Goal: Task Accomplishment & Management: Manage account settings

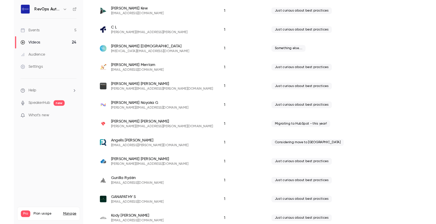
scroll to position [496, 0]
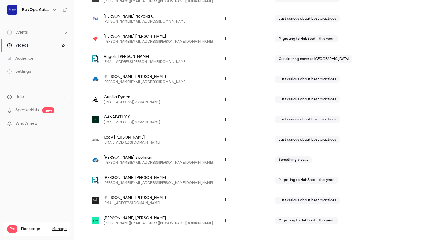
click at [160, 183] on div "[PERSON_NAME] [PERSON_NAME][EMAIL_ADDRESS][PERSON_NAME][DOMAIN_NAME]" at bounding box center [152, 180] width 121 height 11
drag, startPoint x: 160, startPoint y: 183, endPoint x: 102, endPoint y: 185, distance: 57.5
click at [102, 185] on div "[PERSON_NAME] [PERSON_NAME][EMAIL_ADDRESS][PERSON_NAME][DOMAIN_NAME]" at bounding box center [152, 180] width 121 height 11
copy span "[PERSON_NAME][EMAIL_ADDRESS][PERSON_NAME][DOMAIN_NAME]"
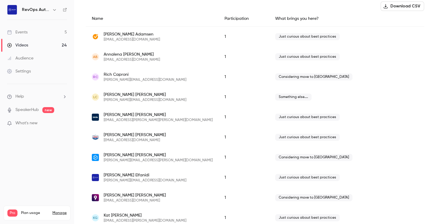
scroll to position [198, 0]
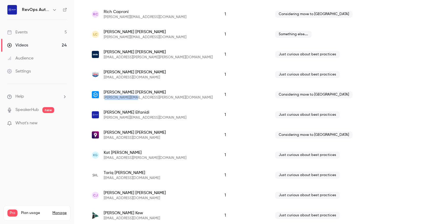
drag, startPoint x: 141, startPoint y: 98, endPoint x: 105, endPoint y: 100, distance: 36.5
click at [105, 100] on div "[PERSON_NAME] [PERSON_NAME][EMAIL_ADDRESS][PERSON_NAME][DOMAIN_NAME]" at bounding box center [152, 95] width 133 height 20
drag, startPoint x: 136, startPoint y: 99, endPoint x: 103, endPoint y: 101, distance: 32.7
click at [103, 101] on div "[PERSON_NAME] [PERSON_NAME][EMAIL_ADDRESS][PERSON_NAME][DOMAIN_NAME]" at bounding box center [152, 95] width 133 height 20
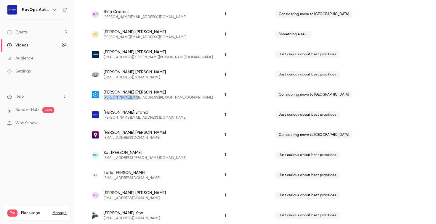
copy span "[PERSON_NAME][EMAIL_ADDRESS][PERSON_NAME][DOMAIN_NAME]"
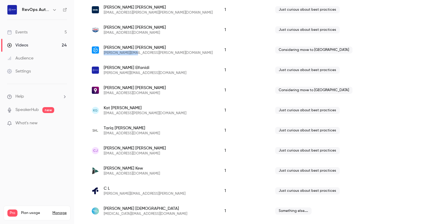
scroll to position [243, 0]
drag, startPoint x: 150, startPoint y: 93, endPoint x: 103, endPoint y: 92, distance: 46.9
click at [103, 92] on div "[PERSON_NAME] [EMAIL_ADDRESS][DOMAIN_NAME]" at bounding box center [152, 90] width 121 height 11
copy span "[EMAIL_ADDRESS][DOMAIN_NAME]"
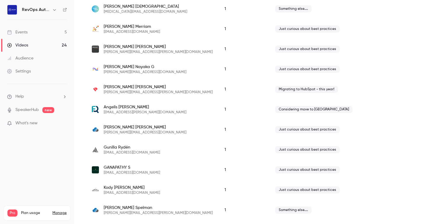
scroll to position [446, 0]
drag, startPoint x: 156, startPoint y: 133, endPoint x: 102, endPoint y: 134, distance: 53.7
click at [102, 134] on div "[PERSON_NAME] [PERSON_NAME][EMAIL_ADDRESS][DOMAIN_NAME]" at bounding box center [152, 129] width 121 height 11
copy span "[PERSON_NAME][EMAIL_ADDRESS][DOMAIN_NAME]"
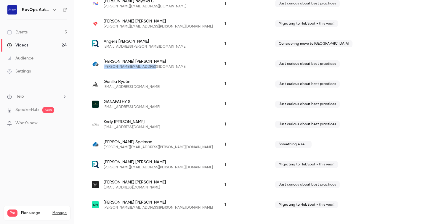
scroll to position [511, 0]
drag, startPoint x: 161, startPoint y: 167, endPoint x: 104, endPoint y: 170, distance: 56.7
click at [104, 170] on div "[PERSON_NAME] [PERSON_NAME][EMAIL_ADDRESS][PERSON_NAME][DOMAIN_NAME]" at bounding box center [152, 165] width 121 height 11
copy span "[PERSON_NAME][EMAIL_ADDRESS][PERSON_NAME][DOMAIN_NAME]"
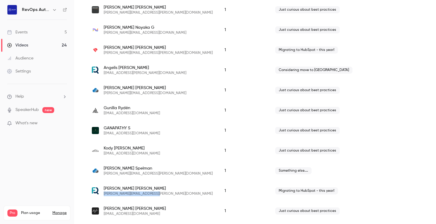
scroll to position [512, 0]
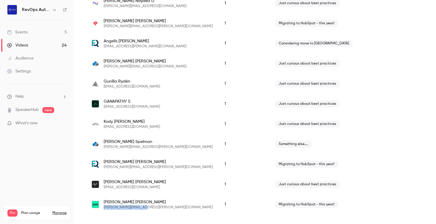
drag, startPoint x: 141, startPoint y: 208, endPoint x: 102, endPoint y: 209, distance: 38.3
click at [102, 209] on div "[PERSON_NAME] [PERSON_NAME][EMAIL_ADDRESS][PERSON_NAME][DOMAIN_NAME]" at bounding box center [152, 205] width 121 height 11
copy span "[PERSON_NAME][EMAIL_ADDRESS][PERSON_NAME][DOMAIN_NAME]"
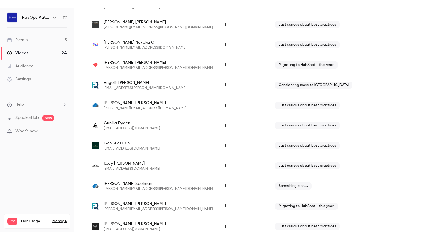
scroll to position [477, 0]
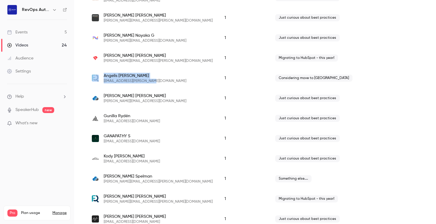
drag, startPoint x: 148, startPoint y: 82, endPoint x: 101, endPoint y: 82, distance: 46.8
click at [101, 82] on div "Angelis Ortiz [EMAIL_ADDRESS][PERSON_NAME][DOMAIN_NAME]" at bounding box center [152, 78] width 121 height 11
click at [114, 80] on span "[EMAIL_ADDRESS][PERSON_NAME][DOMAIN_NAME]" at bounding box center [145, 81] width 83 height 5
drag, startPoint x: 147, startPoint y: 82, endPoint x: 102, endPoint y: 82, distance: 44.5
click at [102, 82] on div "Angelis Ortiz [EMAIL_ADDRESS][PERSON_NAME][DOMAIN_NAME]" at bounding box center [152, 78] width 121 height 11
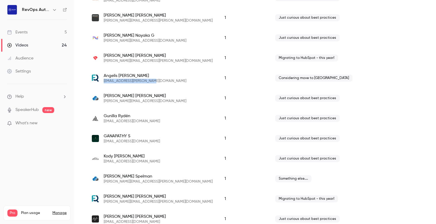
copy span "[EMAIL_ADDRESS][PERSON_NAME][DOMAIN_NAME]"
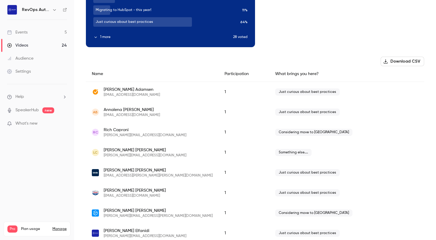
scroll to position [0, 0]
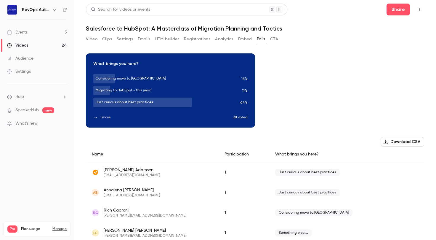
click at [147, 36] on button "Emails" at bounding box center [144, 38] width 12 height 9
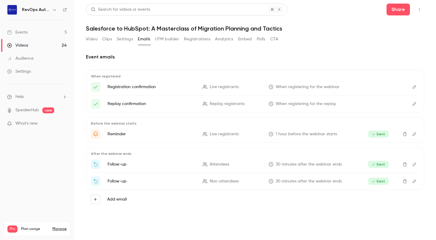
click at [193, 40] on button "Registrations" at bounding box center [197, 38] width 26 height 9
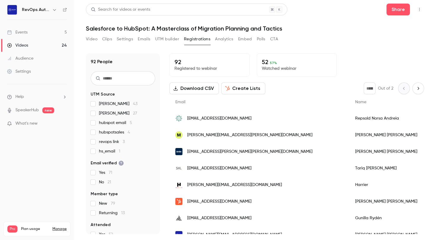
click at [262, 37] on button "Polls" at bounding box center [261, 38] width 9 height 9
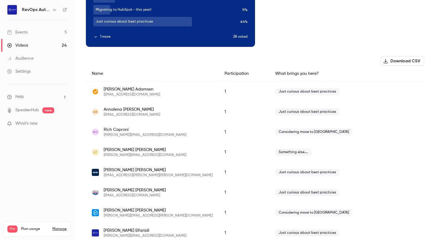
scroll to position [80, 0]
drag, startPoint x: 292, startPoint y: 74, endPoint x: 238, endPoint y: 77, distance: 54.7
click at [270, 77] on div "What brings you here?" at bounding box center [347, 74] width 155 height 16
copy div "What brings you here?"
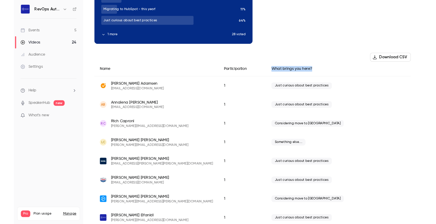
scroll to position [0, 0]
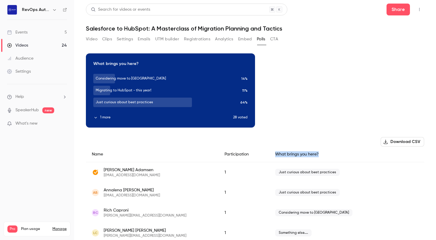
click at [27, 74] on div "Settings" at bounding box center [19, 71] width 24 height 6
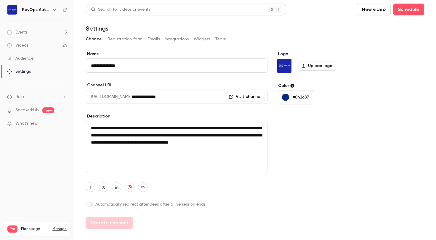
click at [171, 38] on button "Integrations" at bounding box center [177, 38] width 24 height 9
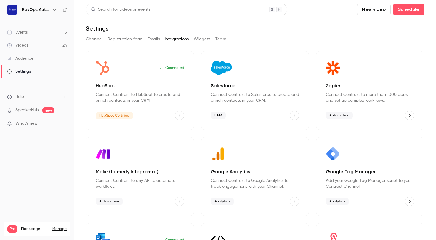
click at [179, 116] on icon "HubSpot" at bounding box center [180, 115] width 4 height 4
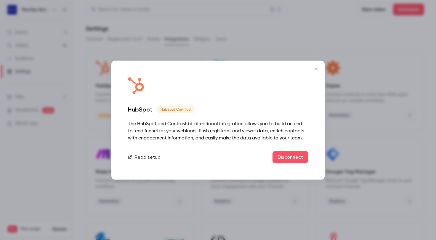
click at [147, 157] on link "Read setup" at bounding box center [144, 156] width 33 height 7
click at [318, 69] on icon "Close" at bounding box center [316, 68] width 7 height 5
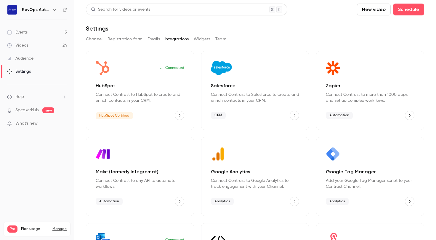
click at [50, 33] on link "Events 5" at bounding box center [37, 32] width 74 height 13
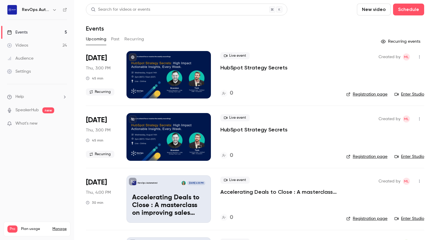
click at [114, 38] on button "Past" at bounding box center [115, 38] width 9 height 9
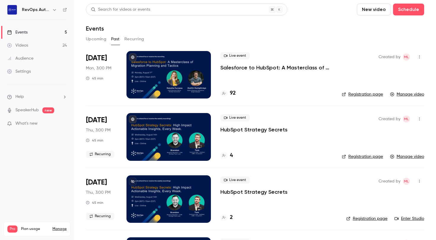
click at [178, 76] on div at bounding box center [169, 74] width 85 height 47
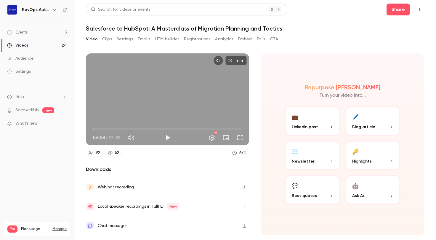
click at [326, 126] on p "LinkedIn post" at bounding box center [313, 127] width 42 height 6
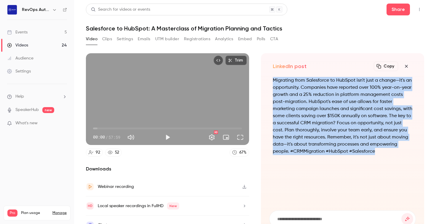
drag, startPoint x: 405, startPoint y: 151, endPoint x: 270, endPoint y: 80, distance: 152.1
click at [270, 80] on div "Migrating from Salesforce to HubSpot isn't just a change—it's an opportunity. C…" at bounding box center [343, 140] width 147 height 127
copy p "Migrating from Salesforce to HubSpot isn't just a change—it's an opportunity. C…"
click at [20, 75] on link "Settings" at bounding box center [37, 71] width 74 height 13
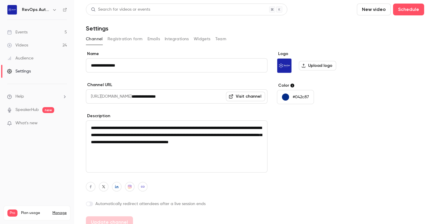
click at [48, 11] on h6 "RevOps Automated" at bounding box center [36, 10] width 28 height 6
click at [55, 9] on icon "button" at bounding box center [54, 9] width 5 height 5
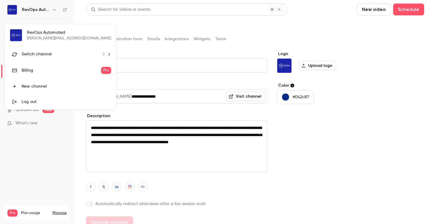
click at [64, 35] on div "RevOps Automated [EMAIL_ADDRESS][DOMAIN_NAME] Switch channel 2 Billing Pro New …" at bounding box center [60, 66] width 111 height 85
click at [28, 177] on div at bounding box center [218, 112] width 436 height 224
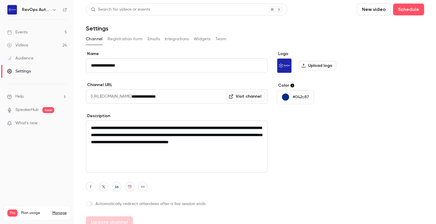
click at [28, 109] on link "SpeakerHub" at bounding box center [26, 110] width 23 height 6
click at [31, 74] on link "Settings" at bounding box center [37, 71] width 74 height 13
click at [221, 39] on button "Team" at bounding box center [221, 38] width 11 height 9
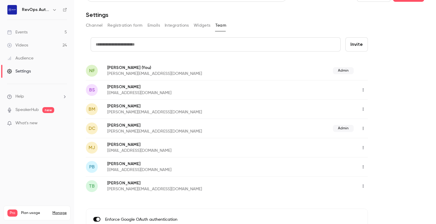
scroll to position [13, 0]
click at [164, 45] on input "text" at bounding box center [216, 45] width 250 height 14
type input "**********"
click at [354, 42] on button "Invite" at bounding box center [357, 45] width 23 height 14
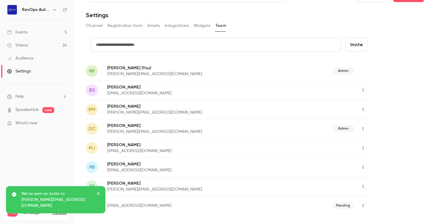
click at [130, 47] on input "text" at bounding box center [216, 45] width 250 height 14
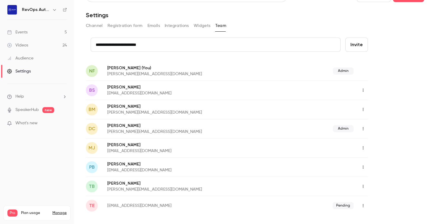
type input "**********"
click at [353, 44] on button "Invite" at bounding box center [357, 45] width 23 height 14
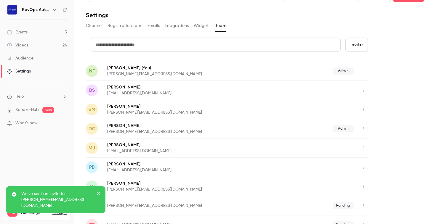
scroll to position [0, 0]
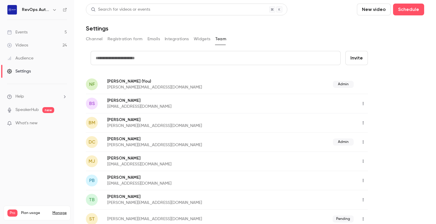
click at [37, 30] on link "Events 5" at bounding box center [37, 32] width 74 height 13
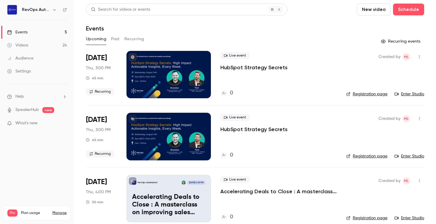
click at [115, 39] on button "Past" at bounding box center [115, 38] width 9 height 9
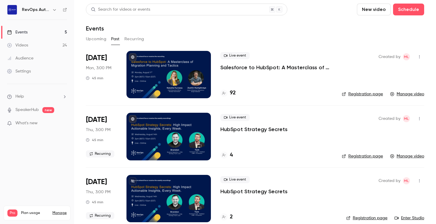
click at [175, 67] on div at bounding box center [169, 74] width 85 height 47
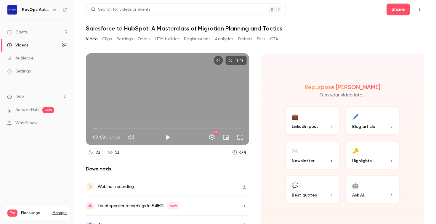
scroll to position [9, 0]
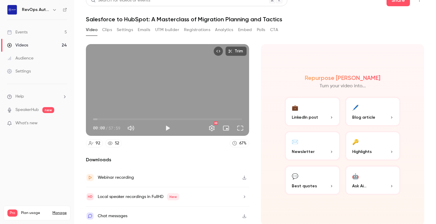
click at [363, 111] on button "🖊️ Blog article" at bounding box center [373, 112] width 56 height 30
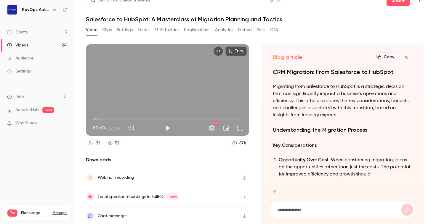
scroll to position [0, 0]
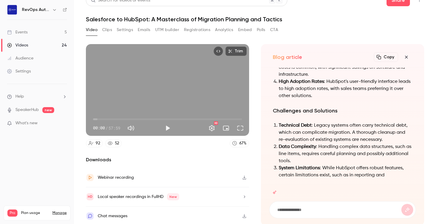
click at [107, 29] on button "Clips" at bounding box center [107, 29] width 10 height 9
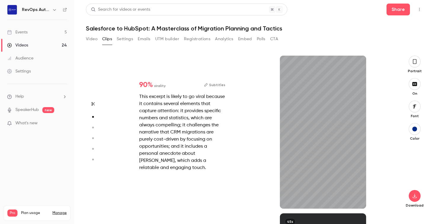
scroll to position [158, 0]
click at [330, 72] on div "1m" at bounding box center [323, 132] width 86 height 153
type input "****"
click at [415, 197] on icon "button" at bounding box center [415, 196] width 4 height 4
